Goal: Task Accomplishment & Management: Use online tool/utility

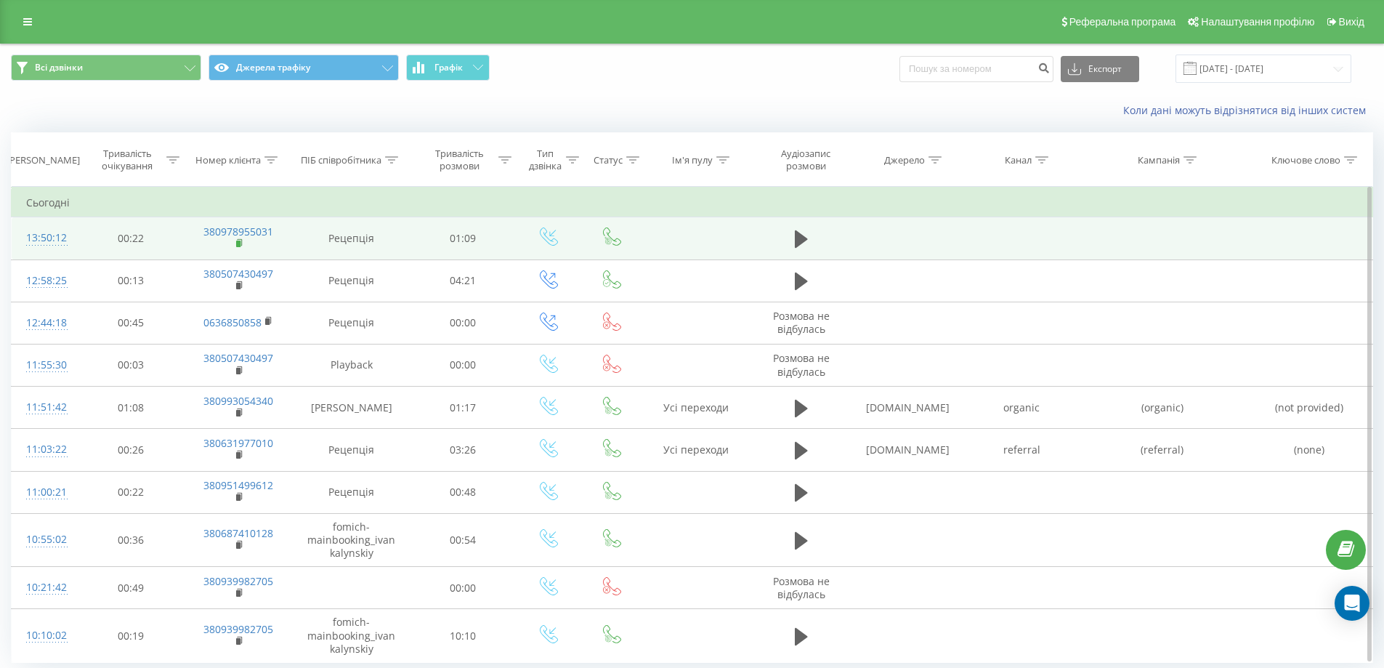
click at [238, 244] on rect at bounding box center [238, 243] width 4 height 7
click at [243, 243] on icon at bounding box center [240, 243] width 8 height 10
